Goal: Task Accomplishment & Management: Manage account settings

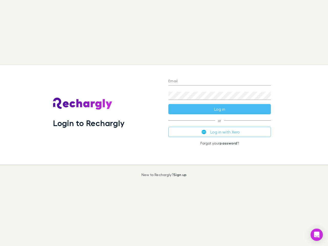
click at [164, 123] on div "Login to Rechargly" at bounding box center [106, 114] width 115 height 99
click at [219, 81] on input "Email" at bounding box center [219, 81] width 102 height 8
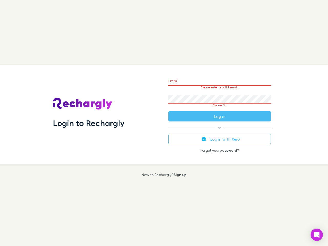
click at [219, 109] on form "Email Please enter a valid email. Password Please fill Log in" at bounding box center [219, 97] width 102 height 48
click at [219, 132] on div "Email Please enter a valid email. Password Please fill Log in or Log in with Xe…" at bounding box center [219, 114] width 111 height 99
click at [316, 235] on icon "Open Intercom Messenger" at bounding box center [316, 234] width 5 height 6
